Goal: Navigation & Orientation: Find specific page/section

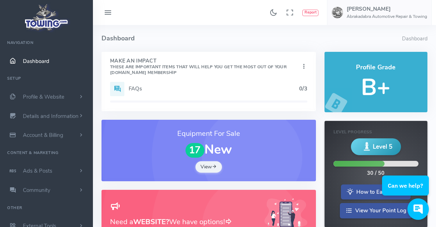
click at [29, 65] on link "Dashboard" at bounding box center [46, 60] width 93 height 19
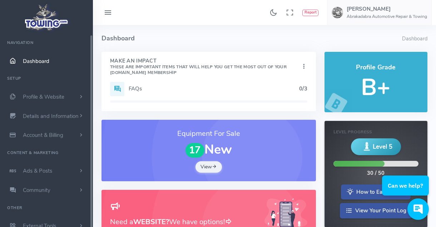
click at [41, 17] on img at bounding box center [46, 17] width 48 height 30
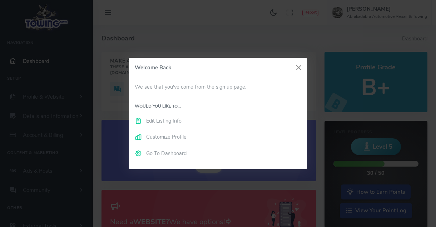
click at [225, 19] on div "Welcome Back We see that you've come from the sign up page. Would you like to..…" at bounding box center [218, 113] width 436 height 227
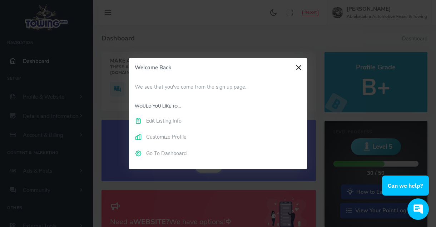
click at [295, 66] on button "Close" at bounding box center [298, 67] width 11 height 11
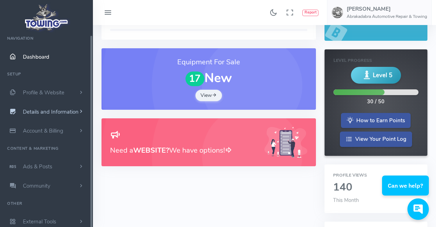
scroll to position [5, 0]
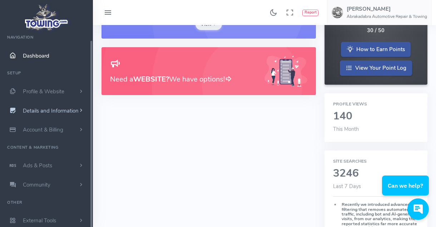
drag, startPoint x: 65, startPoint y: 112, endPoint x: 58, endPoint y: 115, distance: 8.3
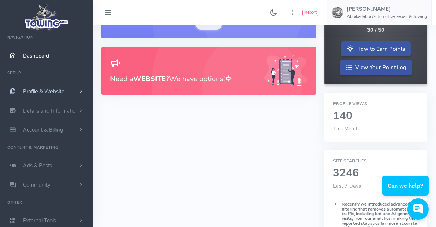
drag, startPoint x: 58, startPoint y: 115, endPoint x: 38, endPoint y: 91, distance: 31.5
click at [38, 91] on span "Profile & Website" at bounding box center [43, 91] width 41 height 7
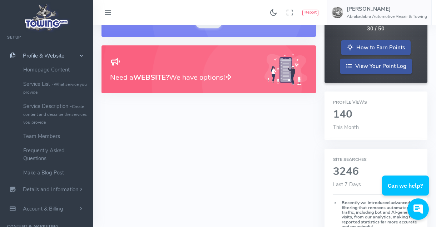
scroll to position [0, 0]
